Goal: Check status

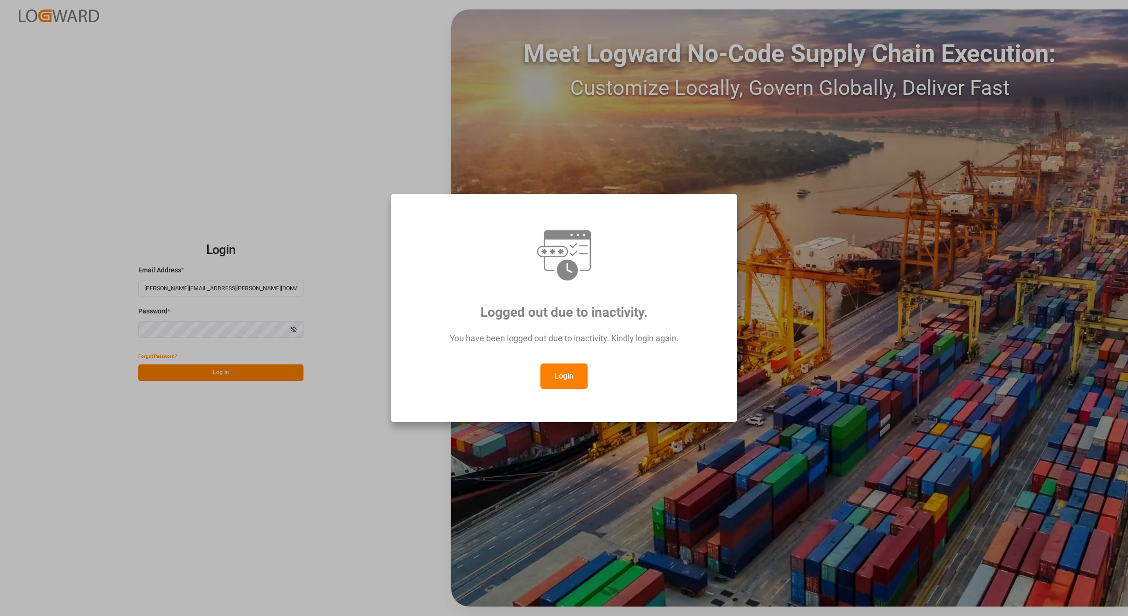
click at [579, 379] on button "Login" at bounding box center [564, 376] width 47 height 25
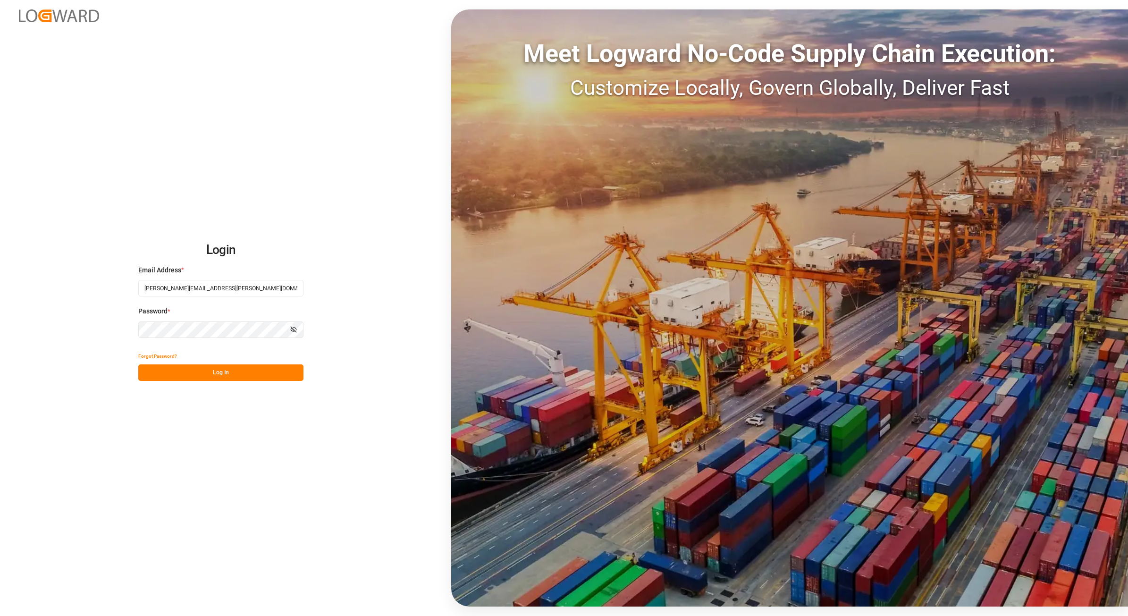
click at [215, 371] on button "Log In" at bounding box center [220, 373] width 165 height 17
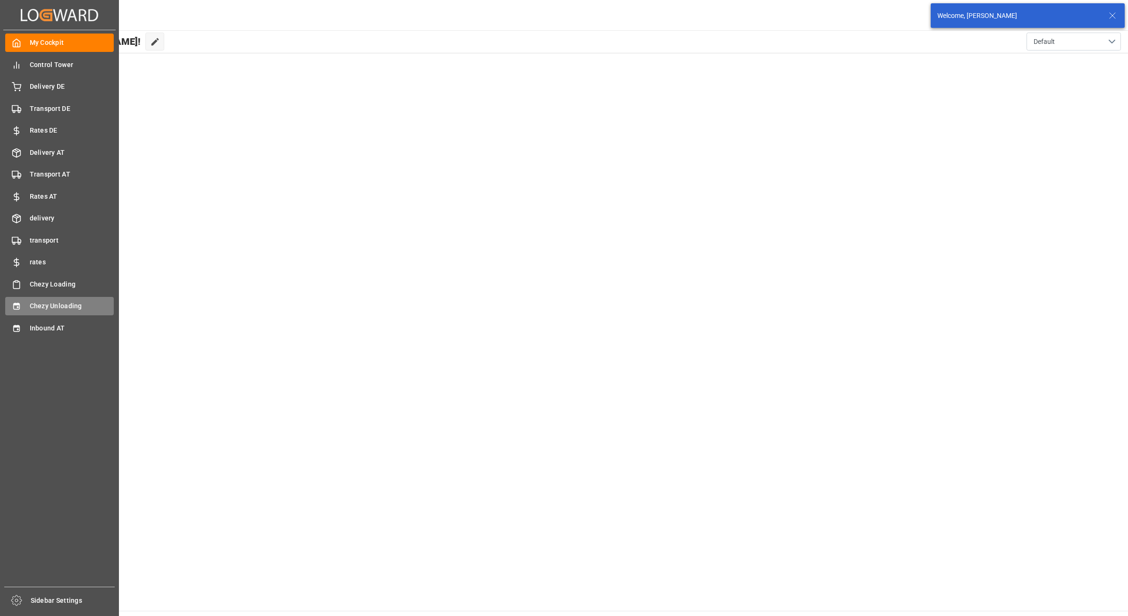
click at [25, 310] on div "Chezy Unloading Chezy Unloading" at bounding box center [59, 306] width 109 height 18
type input "Chezy Unloading"
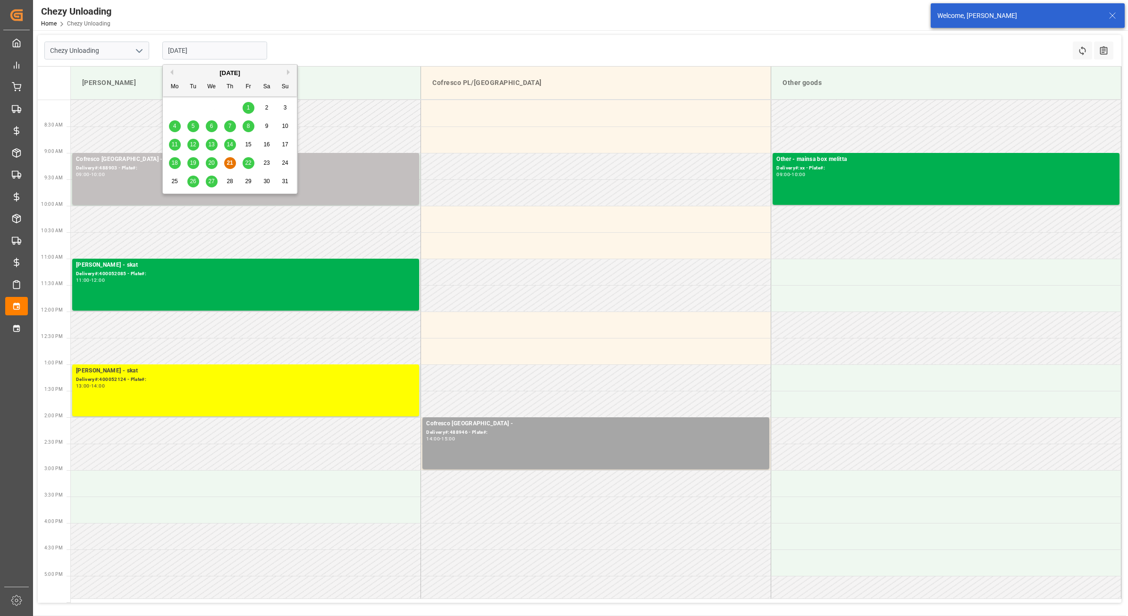
click at [202, 50] on input "[DATE]" at bounding box center [214, 51] width 105 height 18
click at [210, 180] on span "27" at bounding box center [211, 181] width 6 height 7
type input "[DATE]"
